Goal: Transaction & Acquisition: Purchase product/service

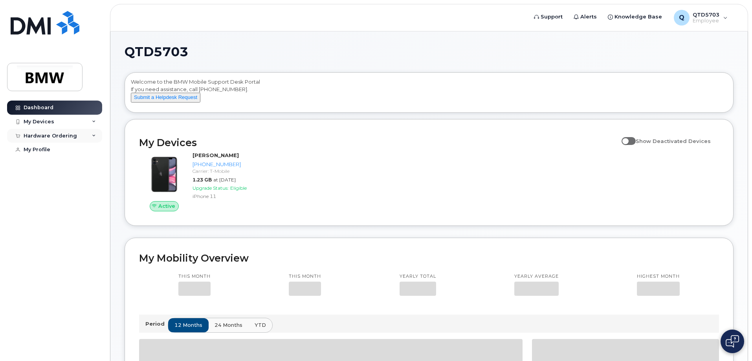
click at [68, 135] on div "Hardware Ordering" at bounding box center [50, 136] width 53 height 6
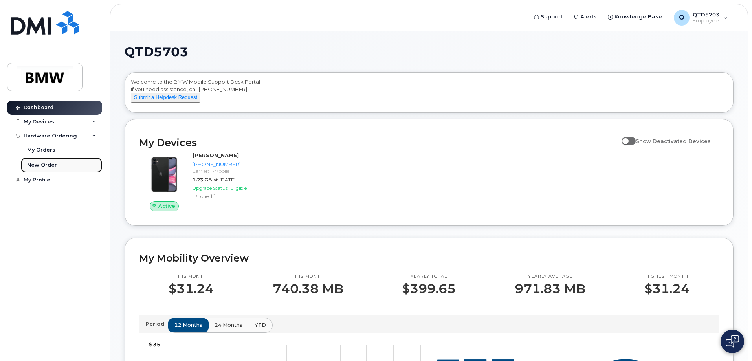
click at [47, 164] on div "New Order" at bounding box center [42, 164] width 30 height 7
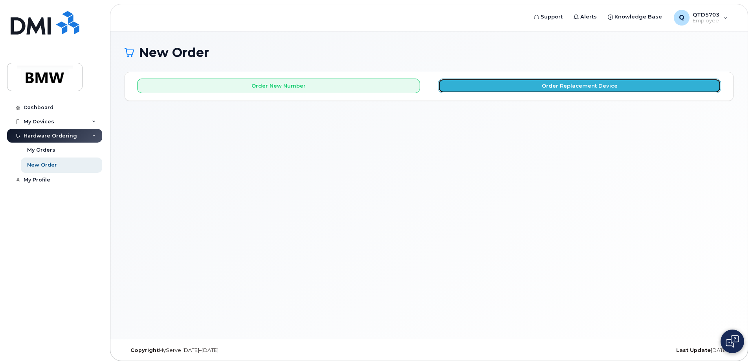
click at [512, 80] on button "Order Replacement Device" at bounding box center [579, 86] width 283 height 15
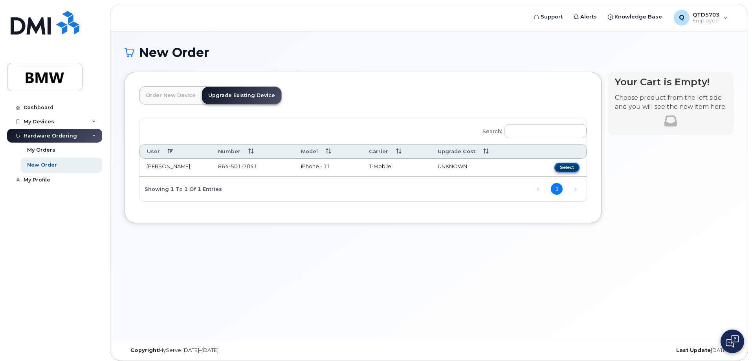
click at [562, 167] on button "Select" at bounding box center [566, 168] width 25 height 10
